Goal: Task Accomplishment & Management: Manage account settings

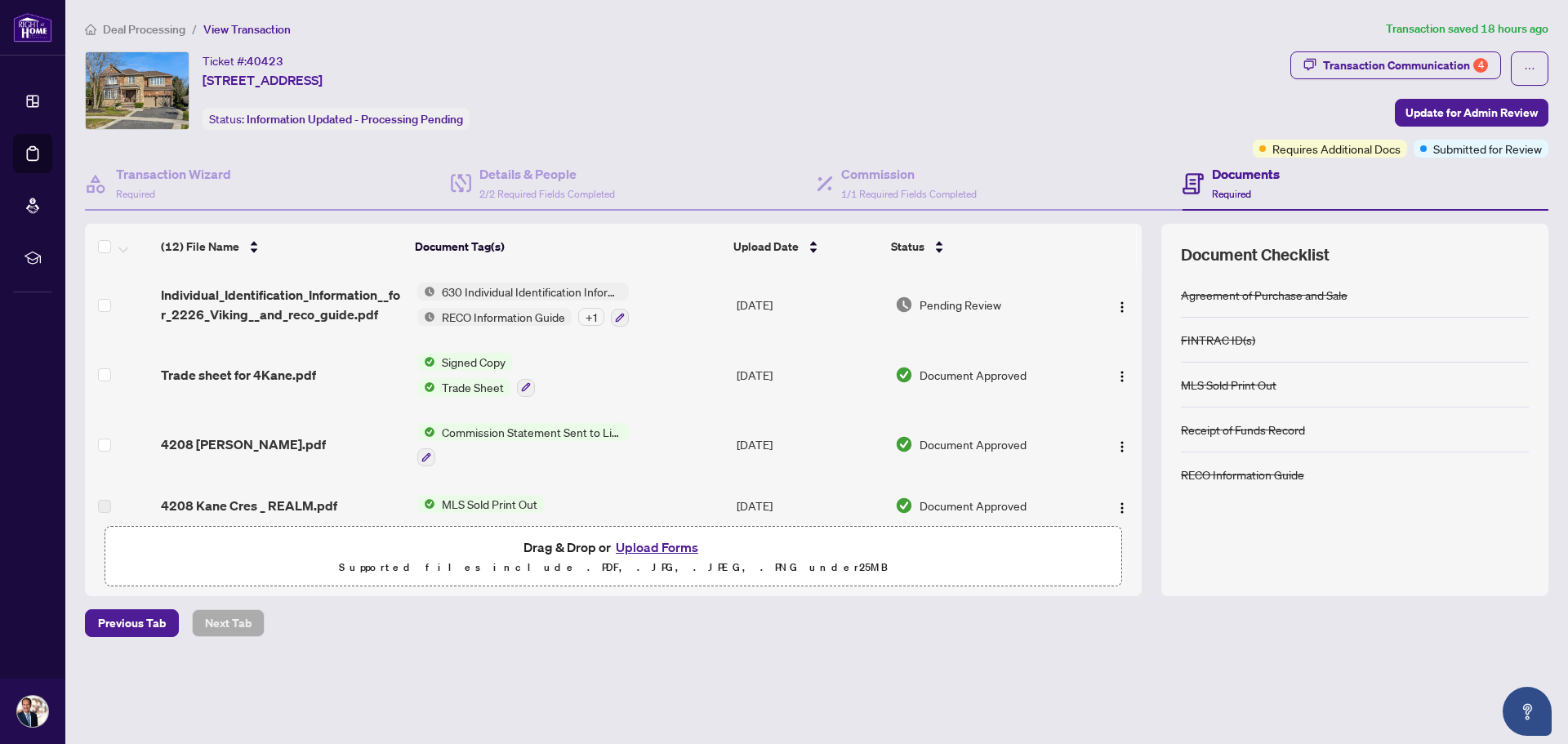
click at [146, 33] on span "Deal Processing" at bounding box center [144, 29] width 82 height 15
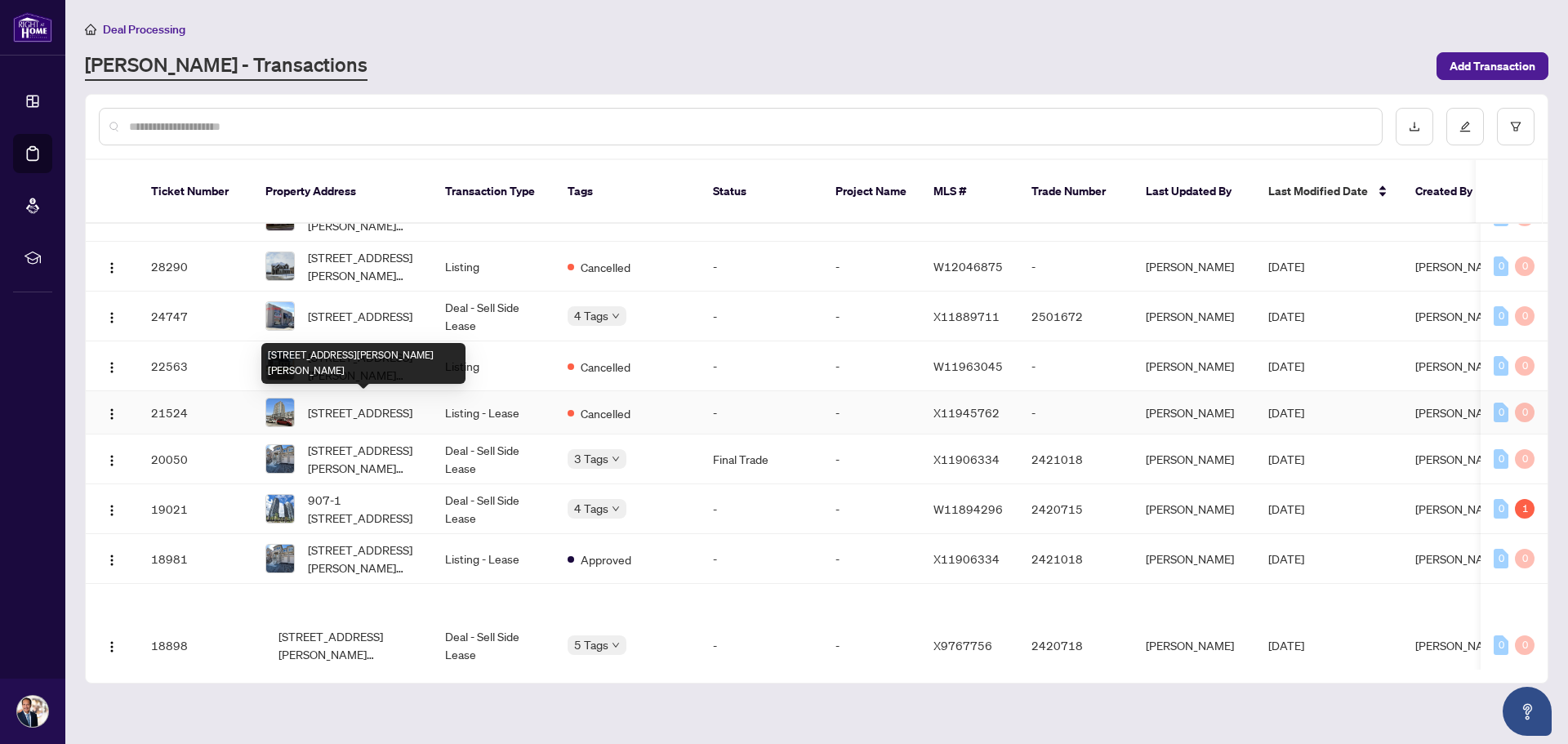
scroll to position [1592, 0]
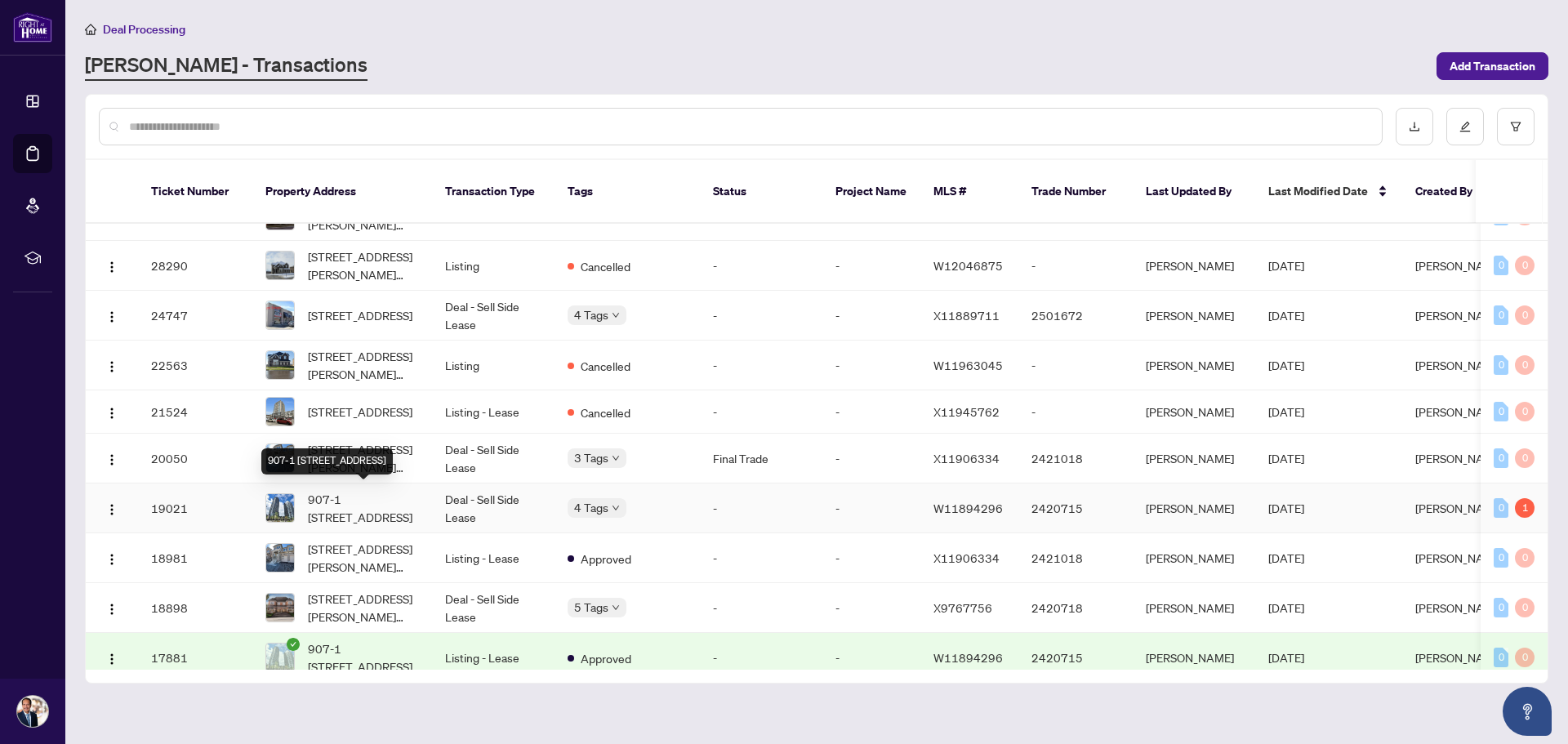
click at [365, 519] on span "907-1 [STREET_ADDRESS]" at bounding box center [363, 508] width 111 height 36
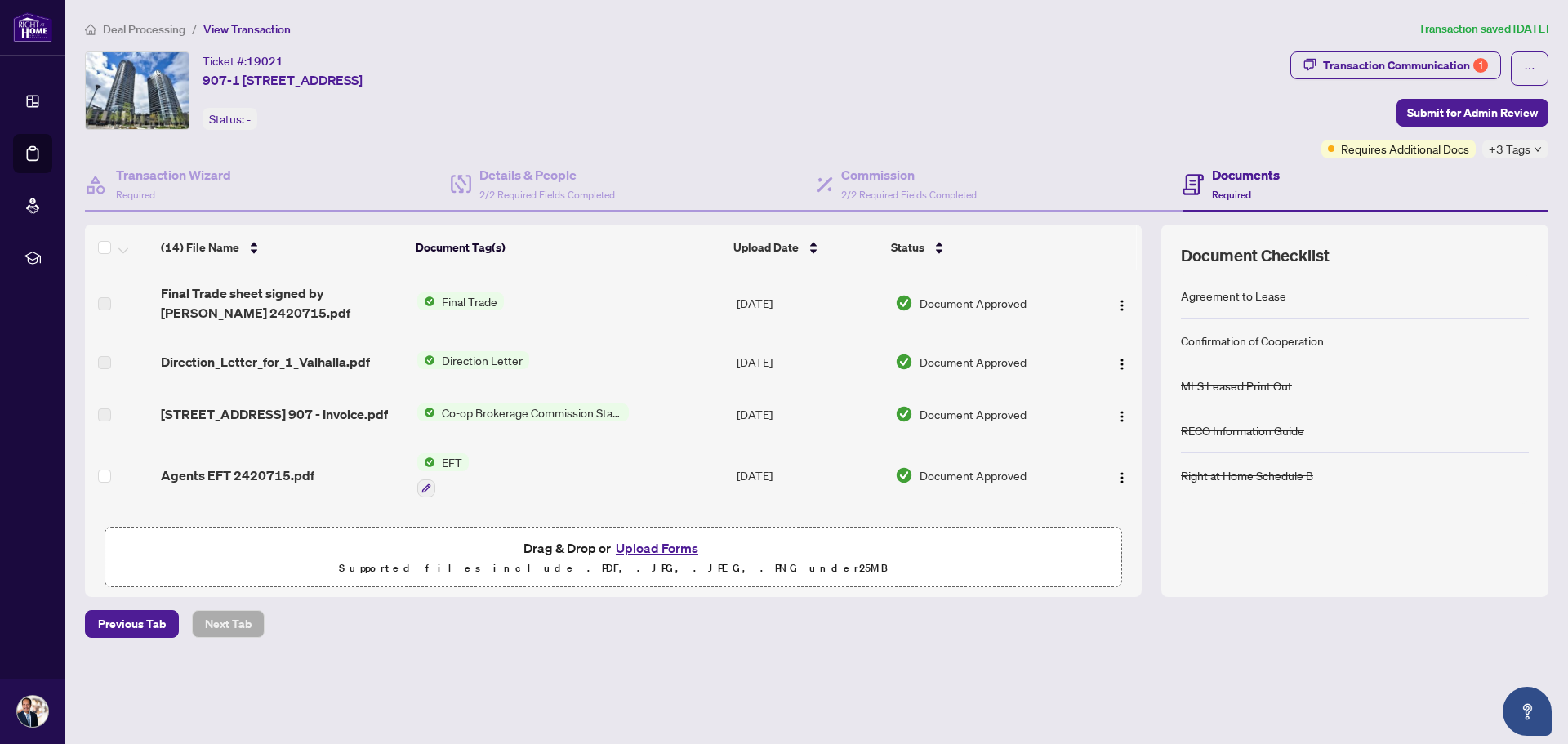
click at [476, 363] on span "Direction Letter" at bounding box center [482, 360] width 94 height 18
click at [432, 415] on span "Direction Letter" at bounding box center [445, 414] width 94 height 18
click at [1117, 366] on img "button" at bounding box center [1122, 364] width 13 height 13
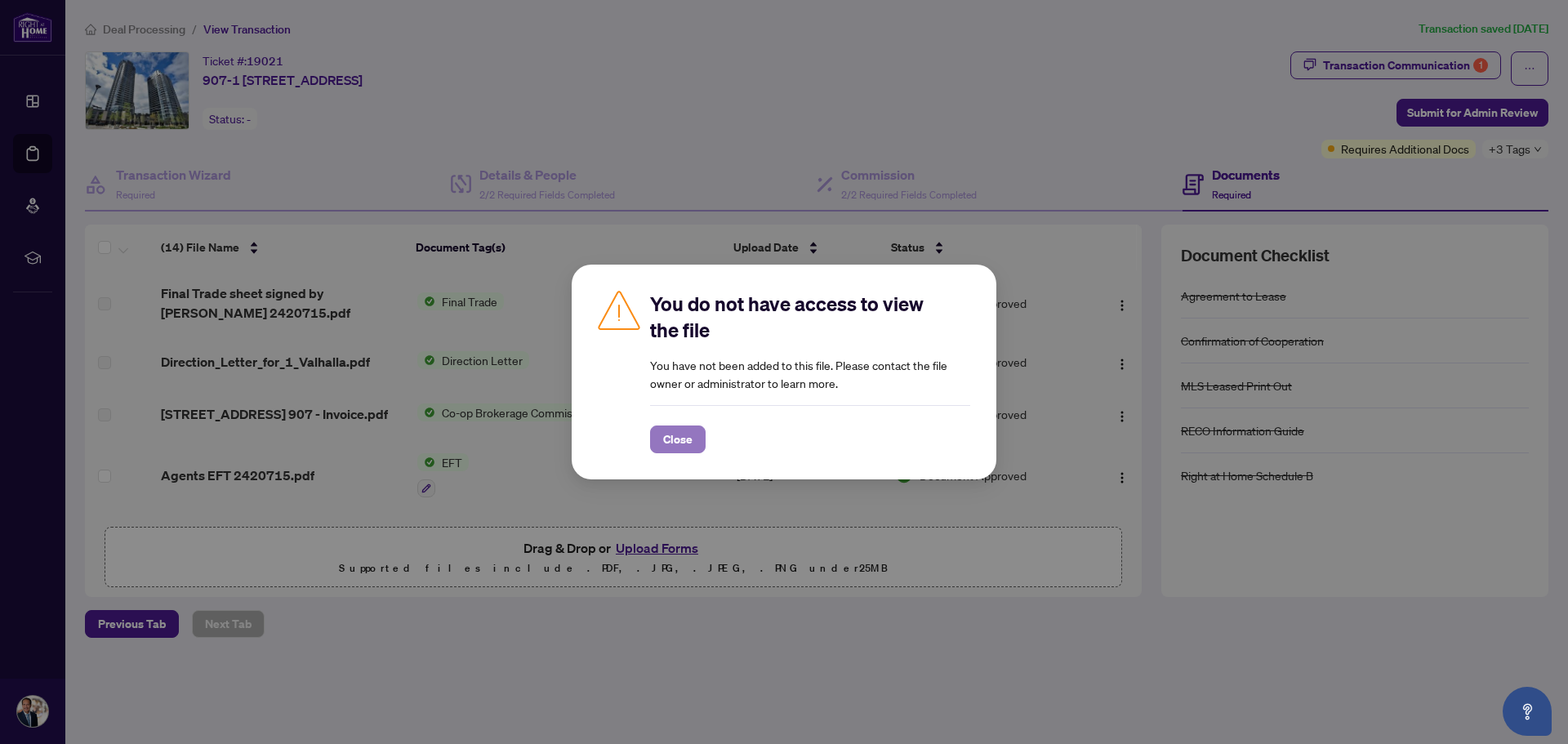
click at [665, 448] on span "Close" at bounding box center [677, 439] width 29 height 27
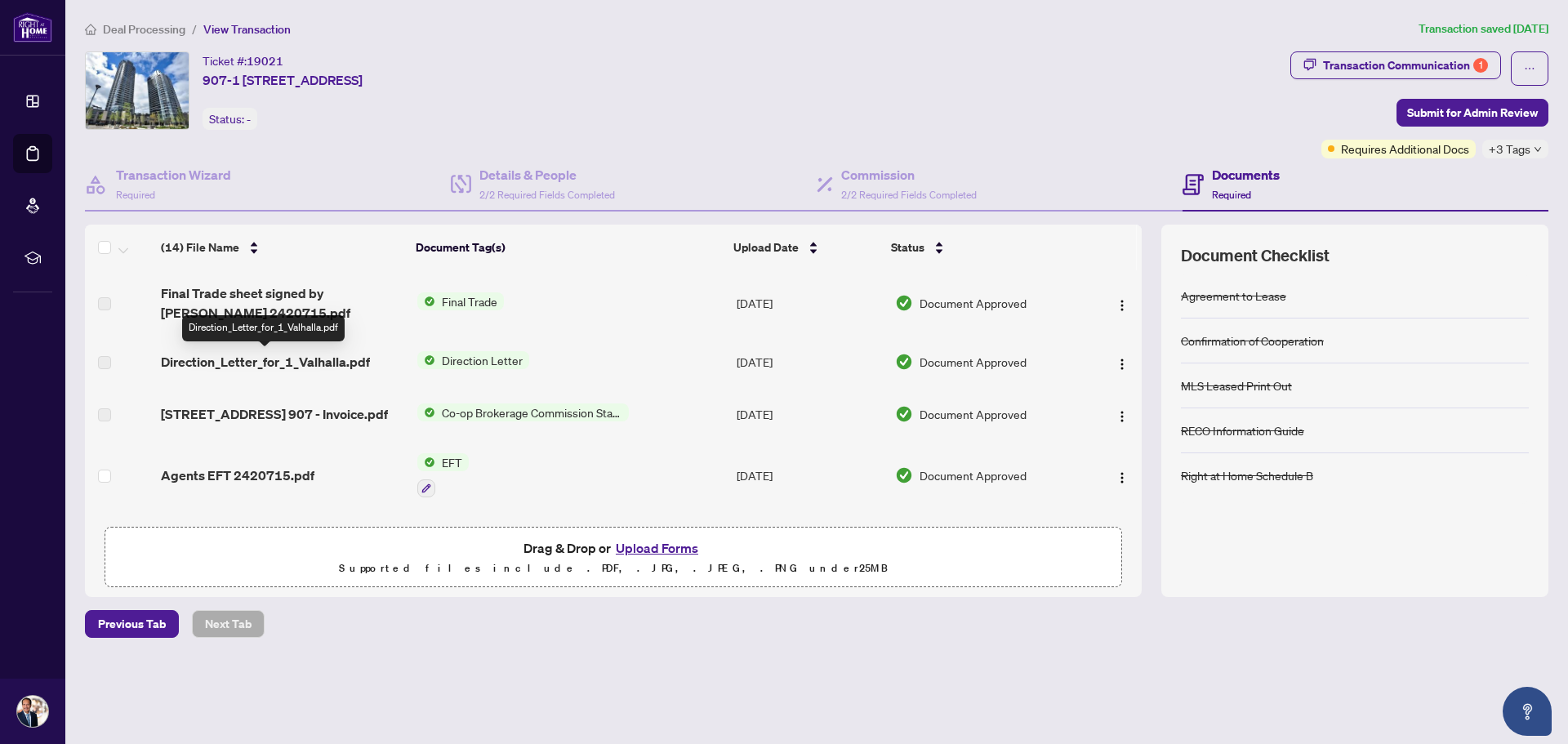
click at [272, 365] on span "Direction_Letter_for_1_Valhalla.pdf" at bounding box center [265, 361] width 209 height 20
click at [357, 365] on span "Direction_Letter_for_1_Valhalla.pdf" at bounding box center [265, 361] width 209 height 20
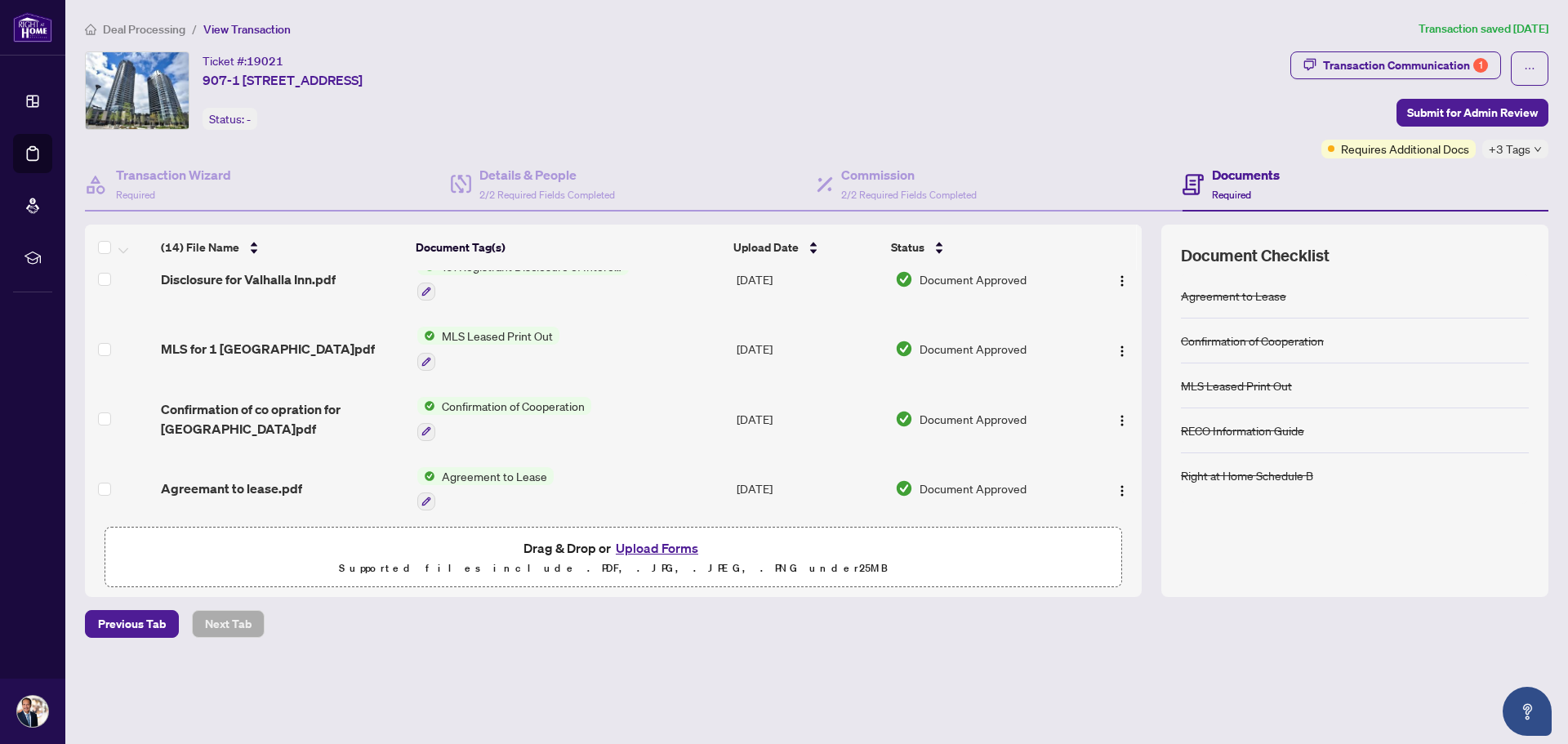
scroll to position [693, 0]
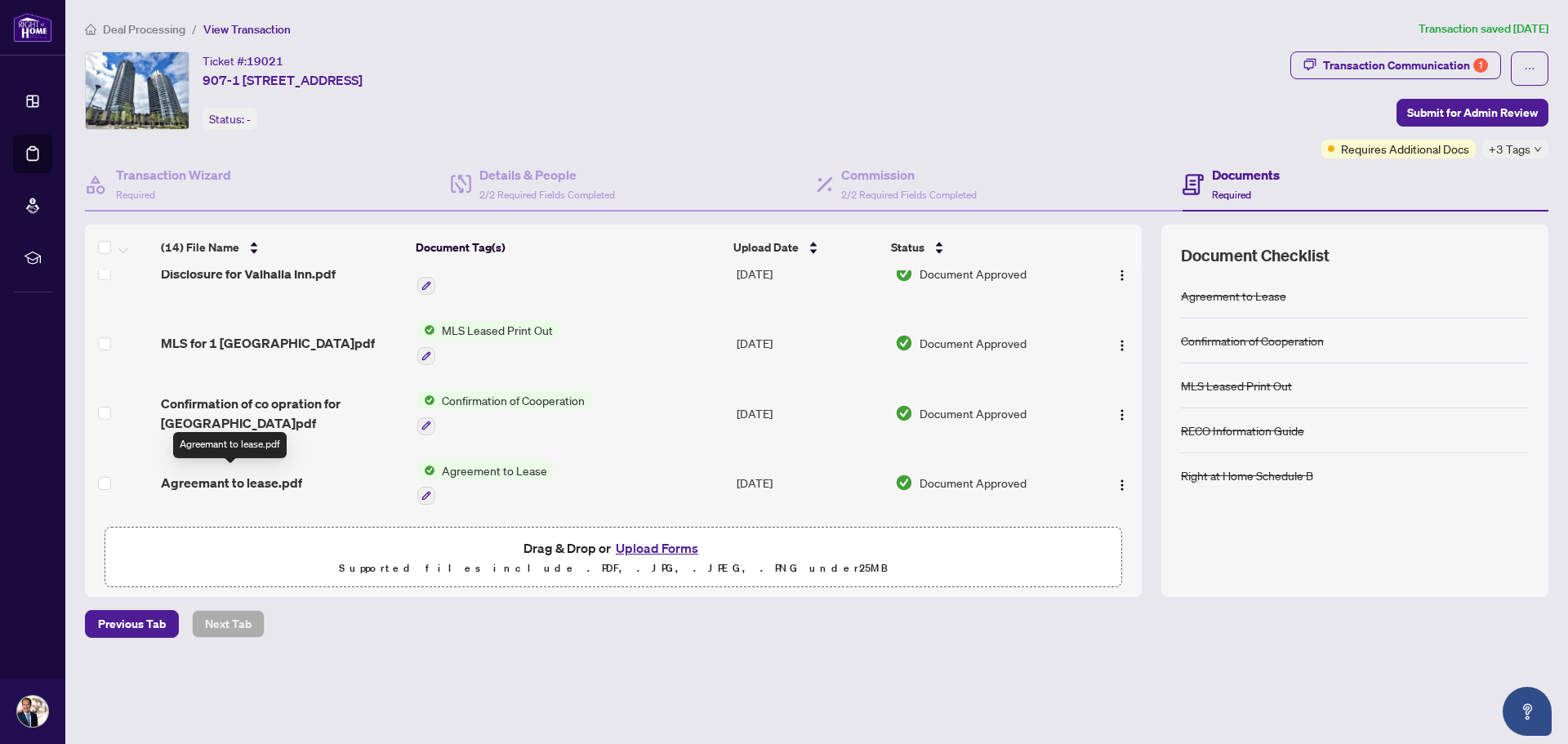
click at [228, 475] on span "Agreemant to lease.pdf" at bounding box center [231, 482] width 141 height 20
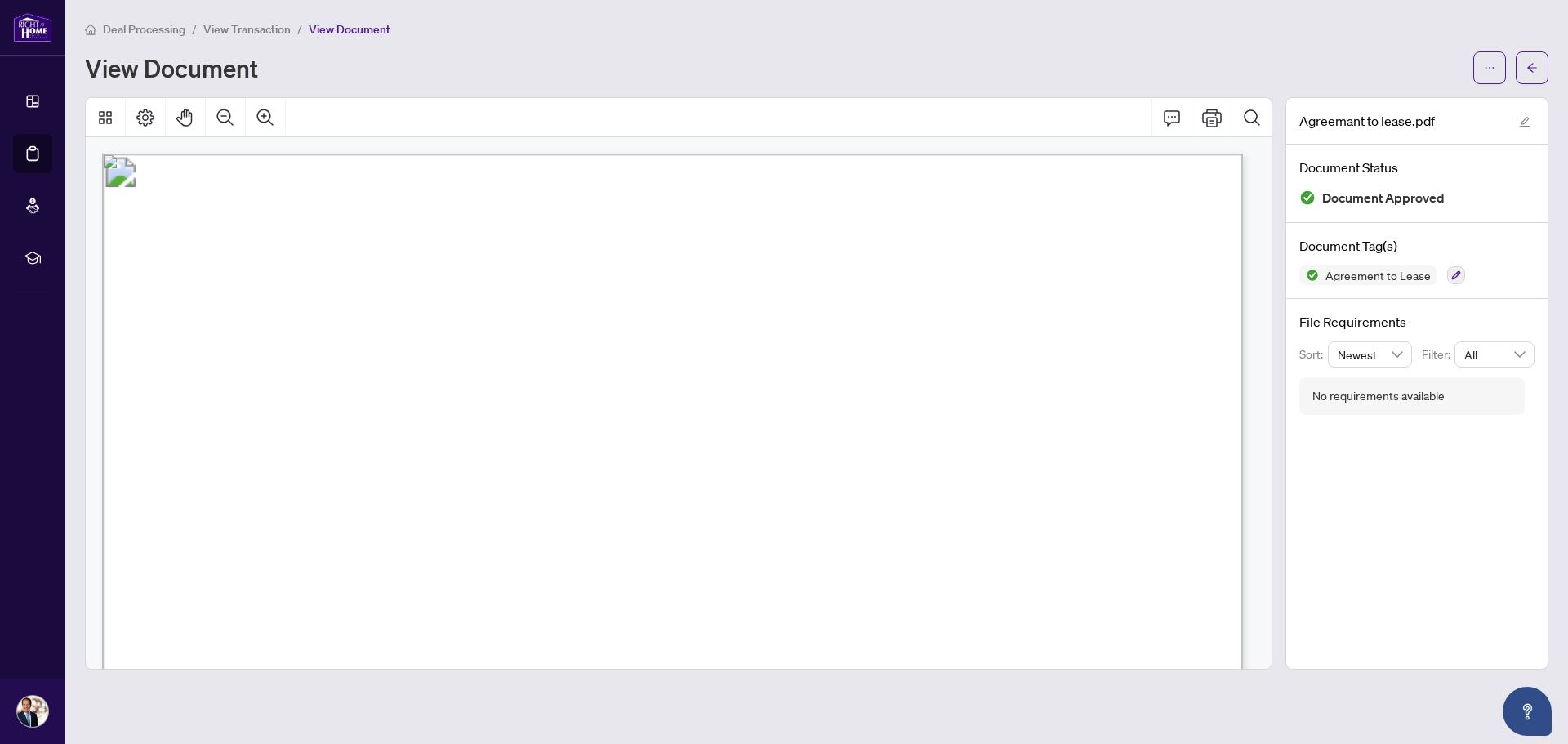
click at [228, 34] on span "View Transaction" at bounding box center [247, 29] width 87 height 15
